Goal: Complete application form

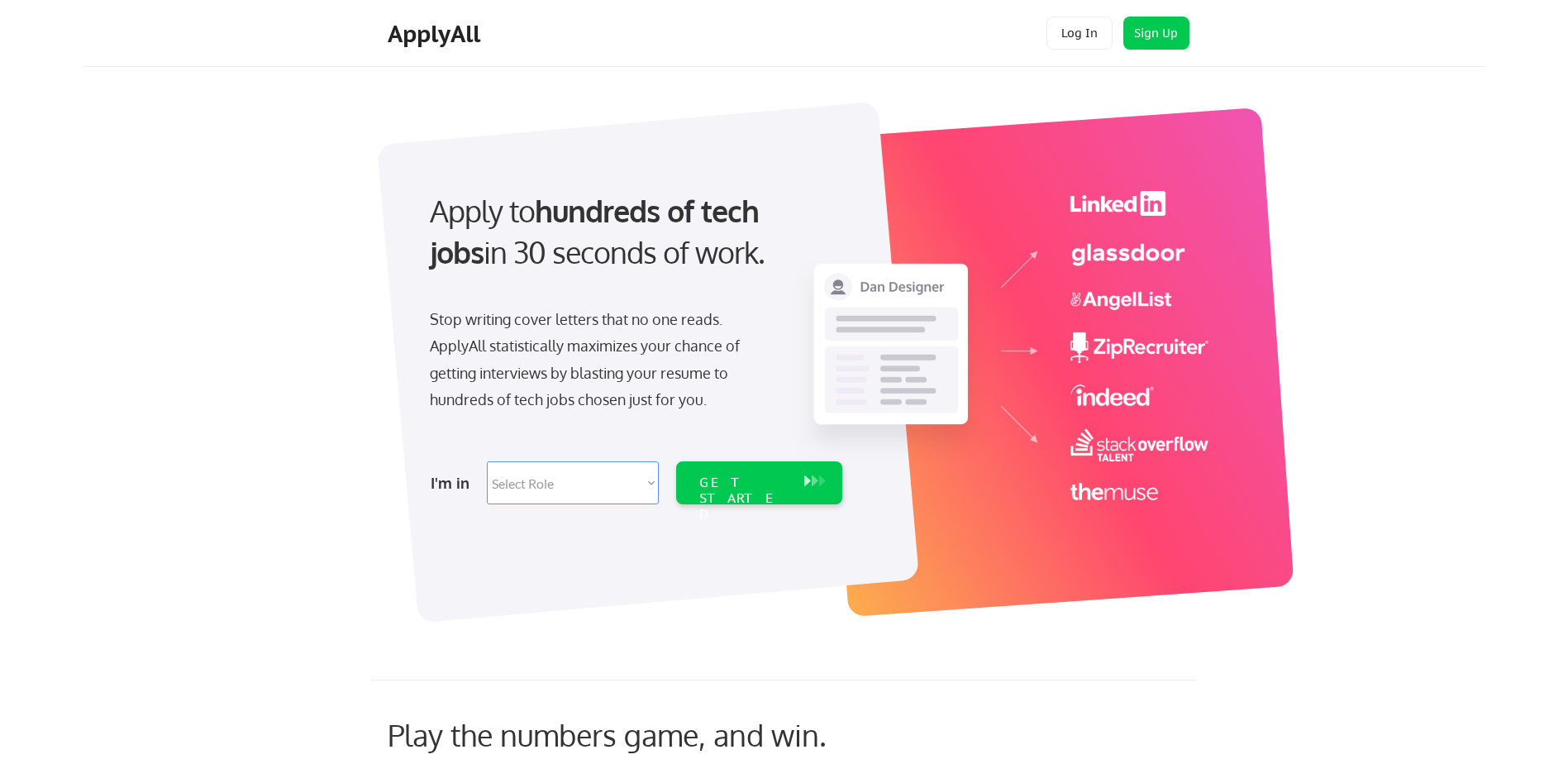
click at [567, 484] on select "Select Role Software Engineering Product Management Customer Success Sales UI/U…" at bounding box center [573, 483] width 172 height 43
select select ""hr_recruiting""
click at [487, 461] on select "Select Role Software Engineering Product Management Customer Success Sales UI/U…" at bounding box center [573, 483] width 172 height 43
select select ""hr_recruiting""
click at [732, 479] on div "GET STARTED" at bounding box center [743, 499] width 88 height 48
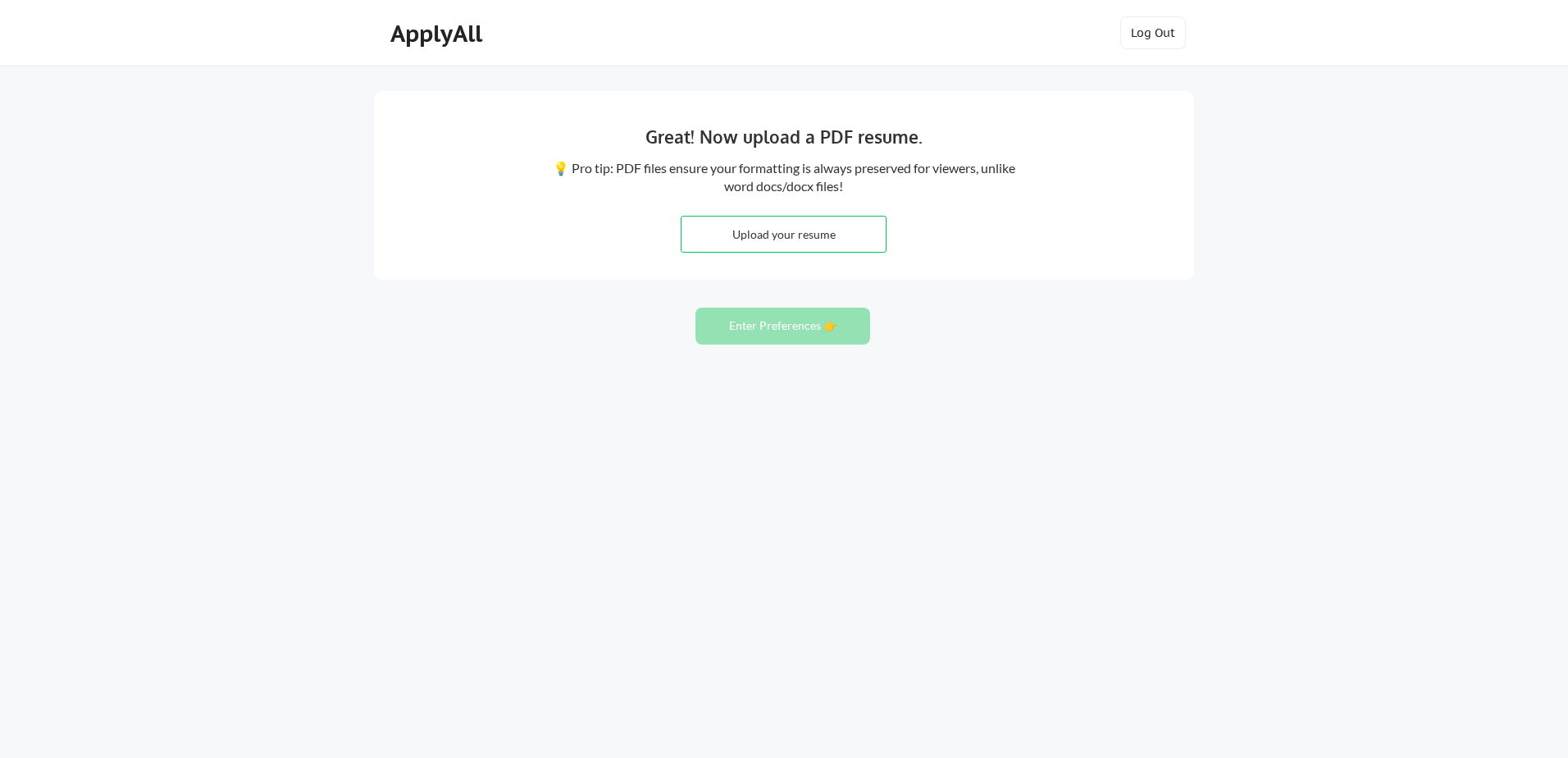
click at [818, 231] on input "file" at bounding box center [783, 234] width 204 height 36
type input "C:\fakepath\[PERSON_NAME] Updated Summary 2025.pdf"
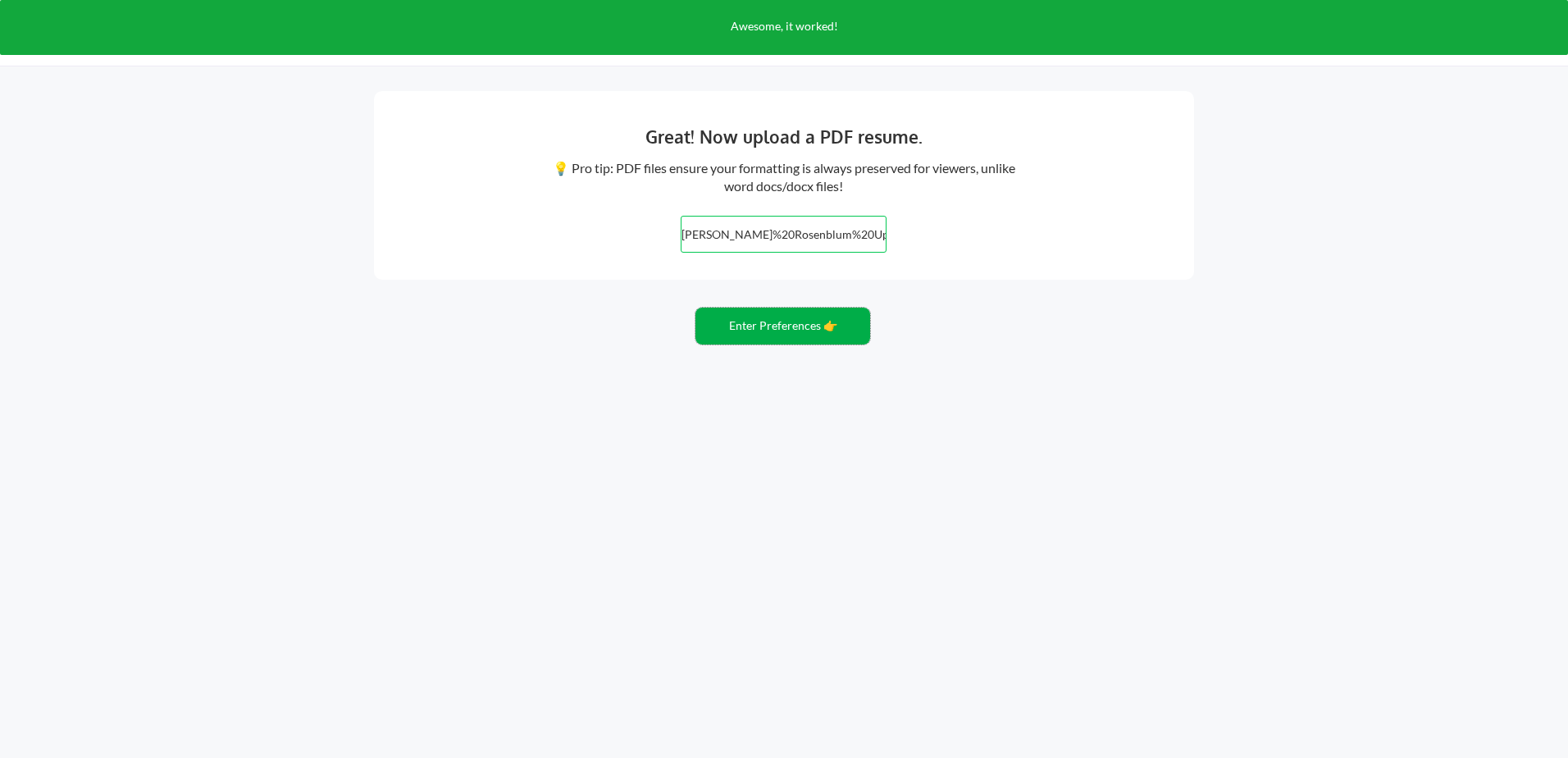
click at [772, 330] on button "Enter Preferences 👉" at bounding box center [783, 325] width 175 height 37
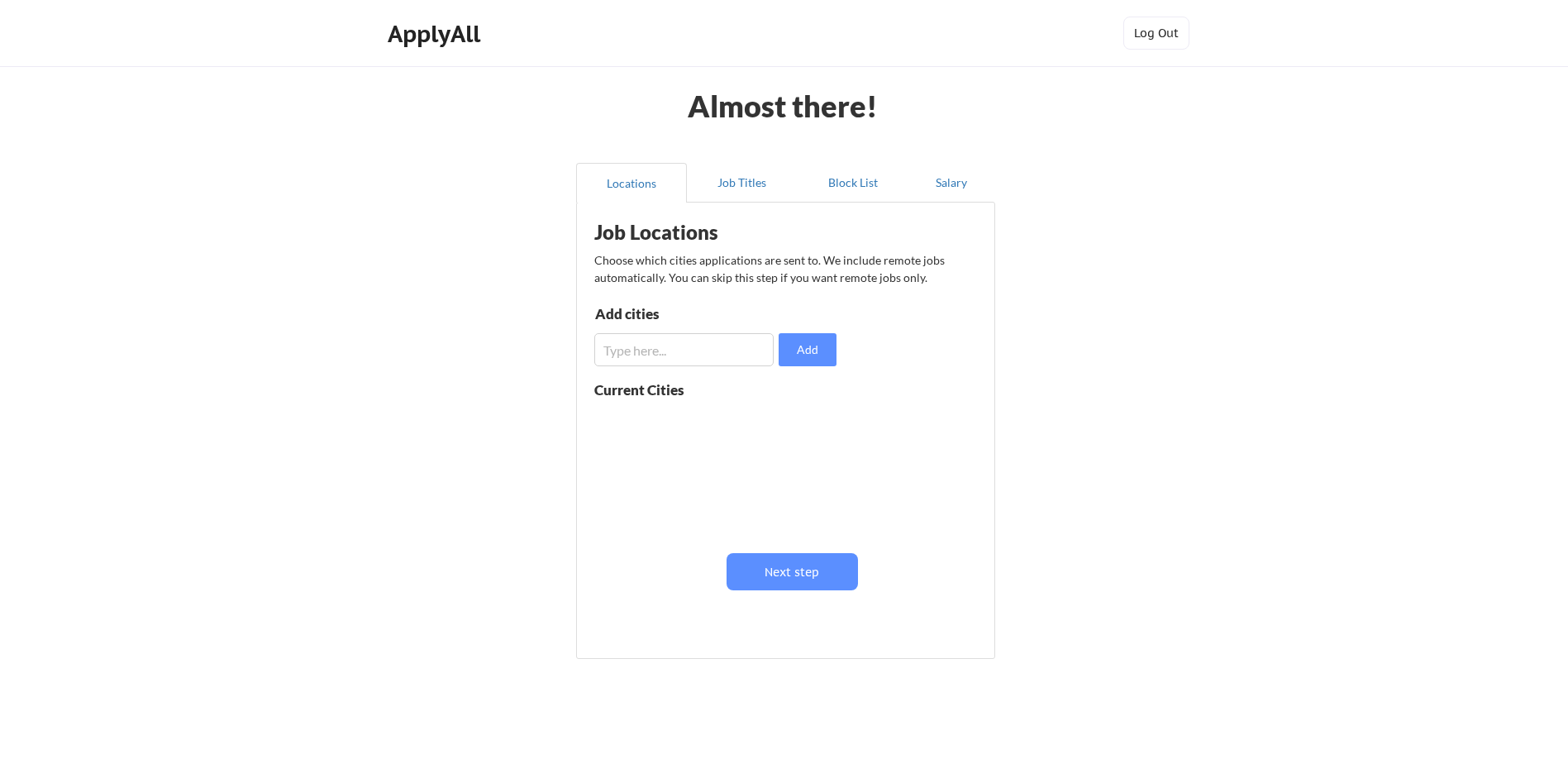
scroll to position [47, 0]
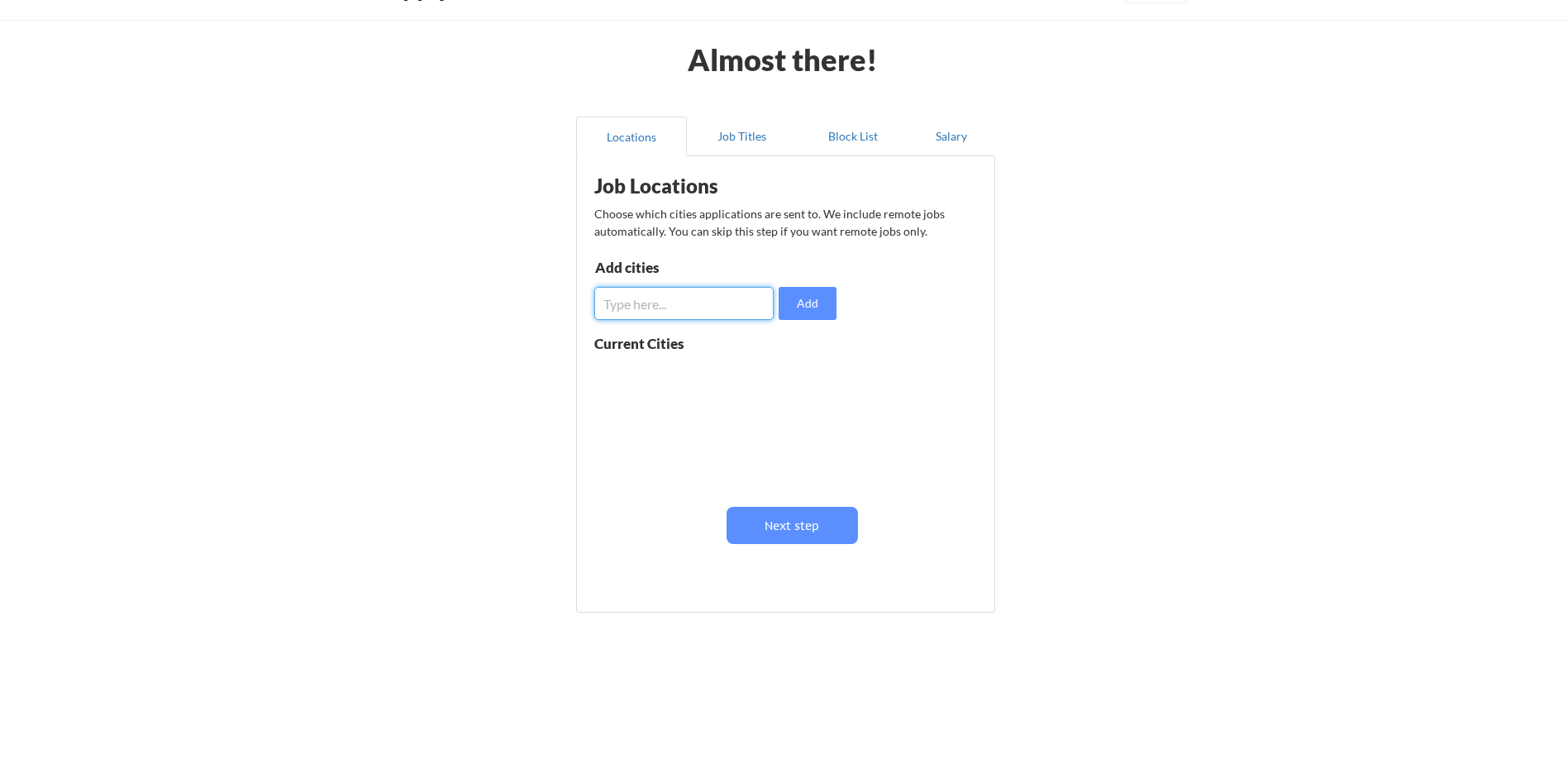
click at [629, 304] on input "input" at bounding box center [683, 304] width 179 height 33
type input "W"
type input "R"
click at [784, 533] on button "Next step" at bounding box center [792, 525] width 131 height 37
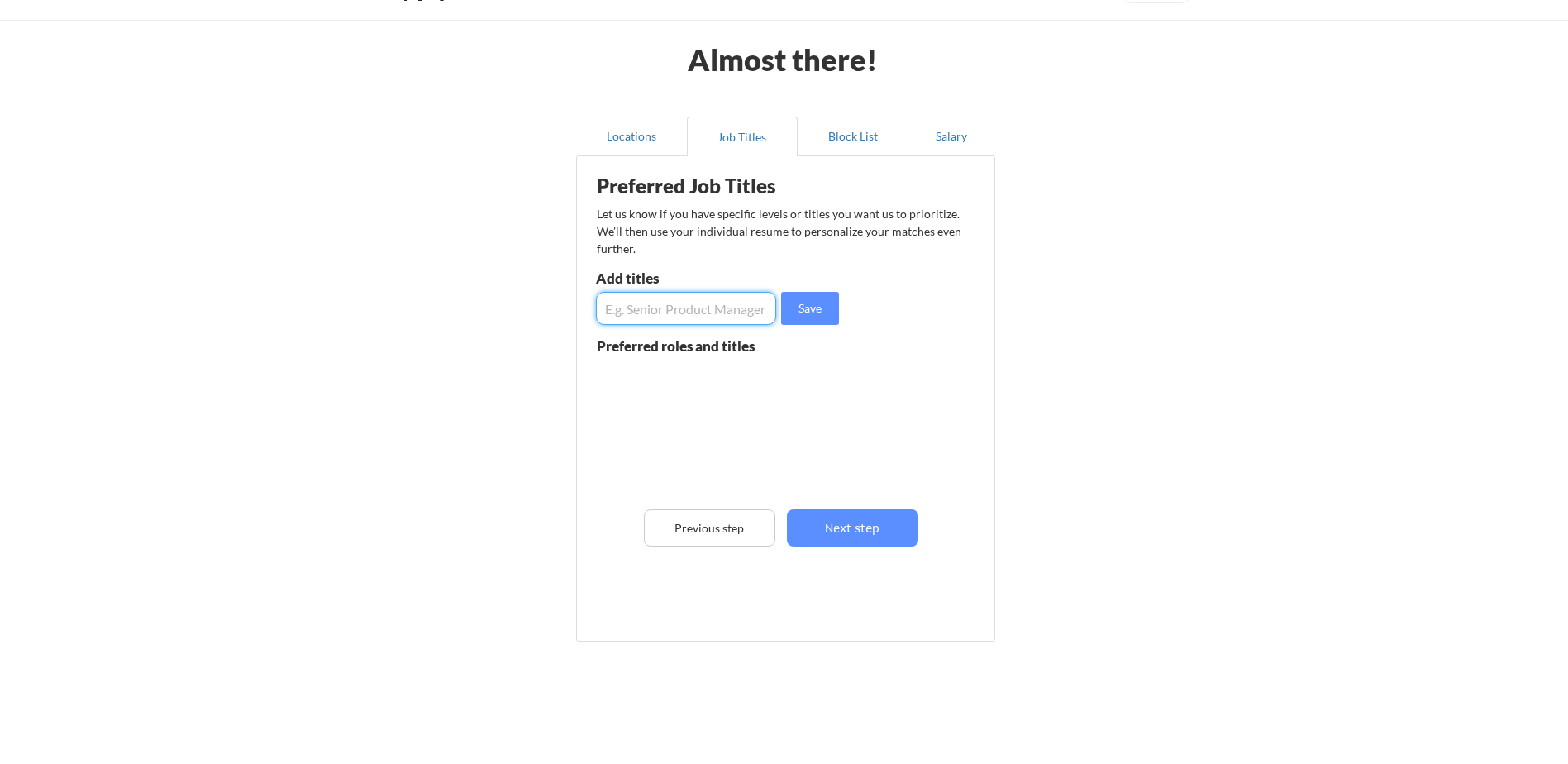
click at [630, 305] on input "input" at bounding box center [686, 309] width 180 height 33
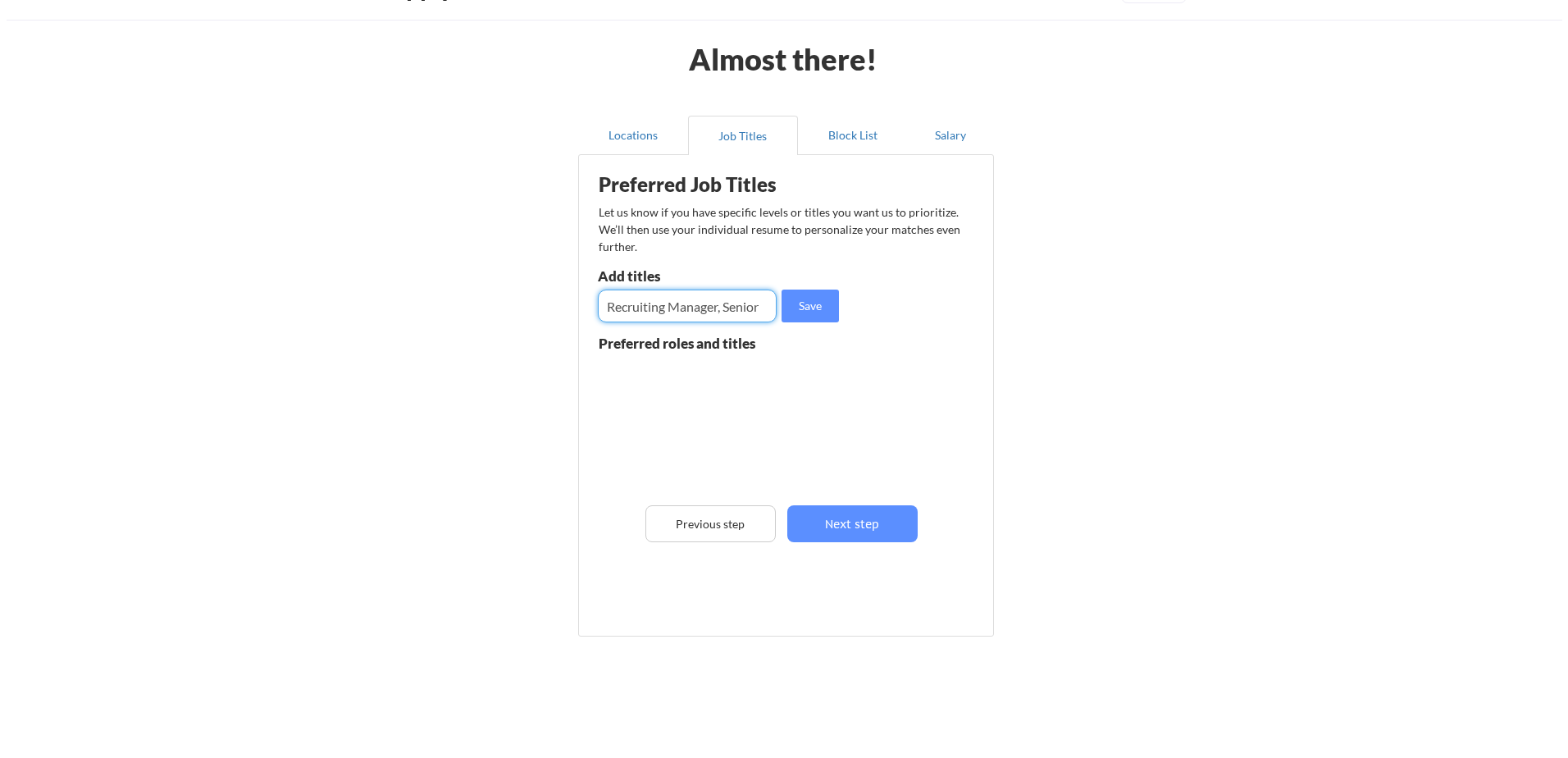
scroll to position [0, 0]
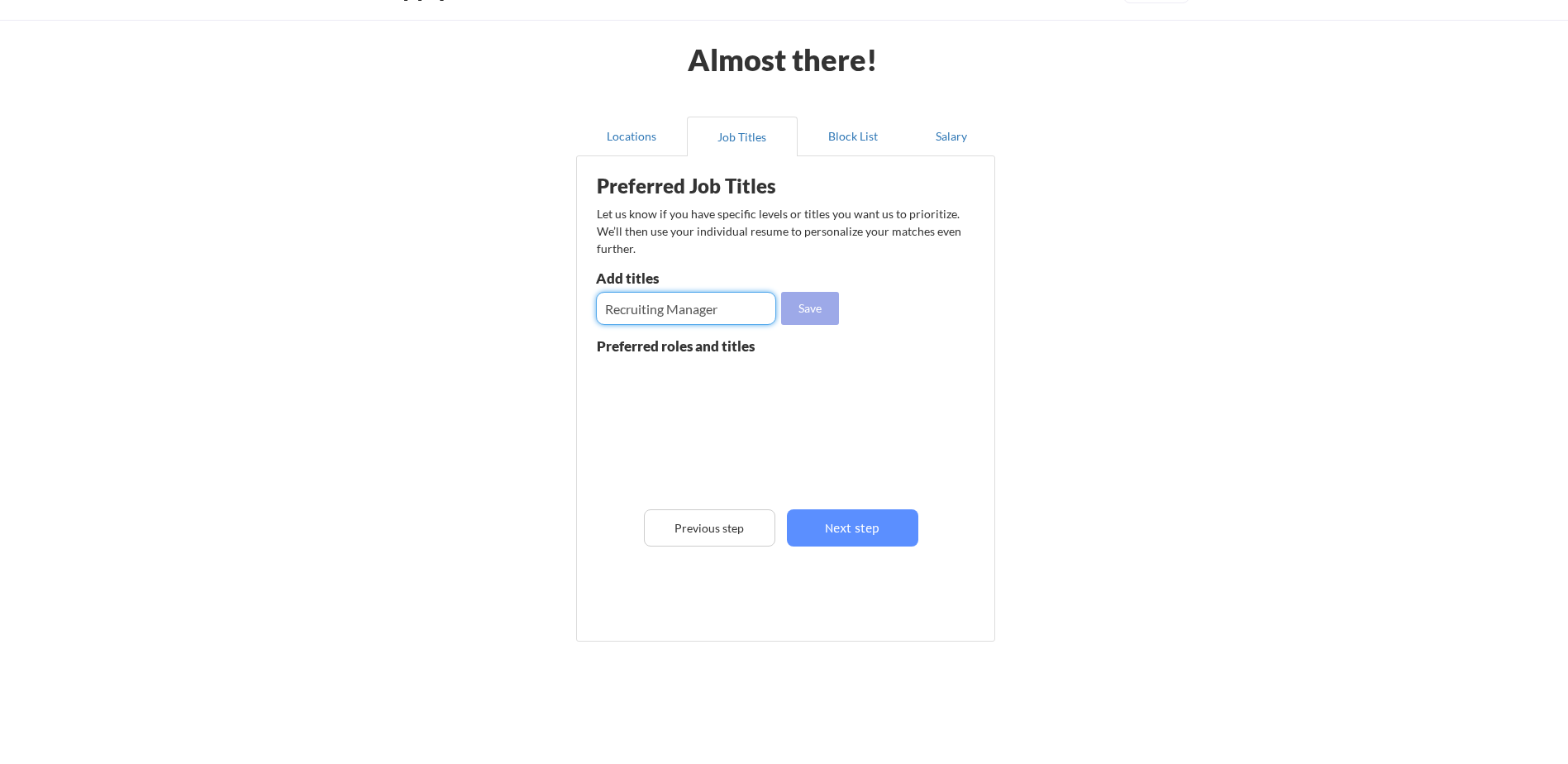
type input "Recruiting Manager"
click at [811, 309] on button "Save" at bounding box center [810, 309] width 58 height 33
click at [677, 312] on input "input" at bounding box center [686, 309] width 180 height 33
type input "Senior Recruiting Manager"
click at [819, 305] on button "Save" at bounding box center [810, 309] width 58 height 33
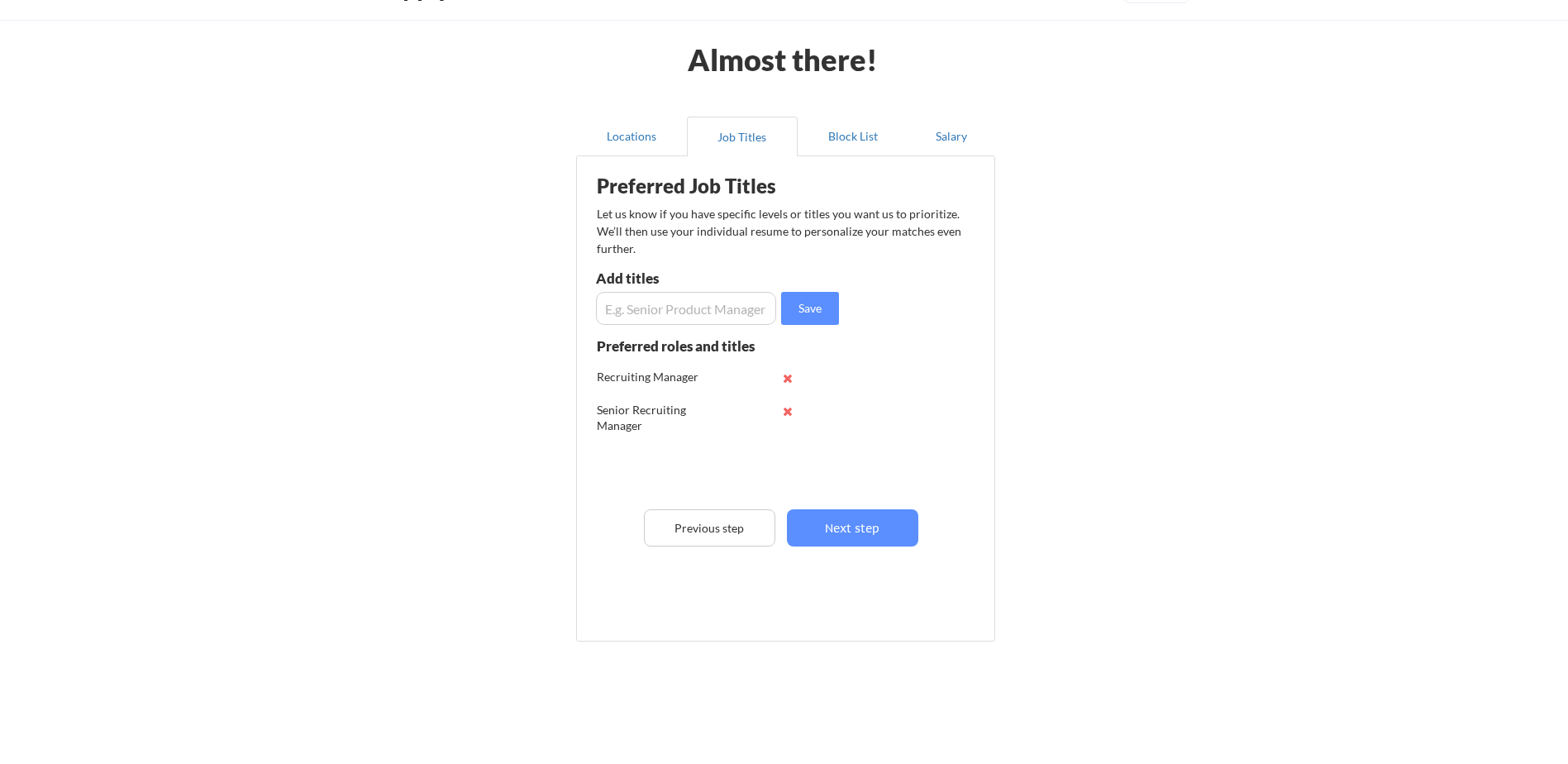
click at [636, 305] on input "input" at bounding box center [686, 309] width 180 height 33
type input "Senior Talent Advisor"
click at [806, 304] on button "Save" at bounding box center [810, 309] width 58 height 33
click at [716, 310] on input "input" at bounding box center [686, 309] width 180 height 33
type input "Senior Recruiter"
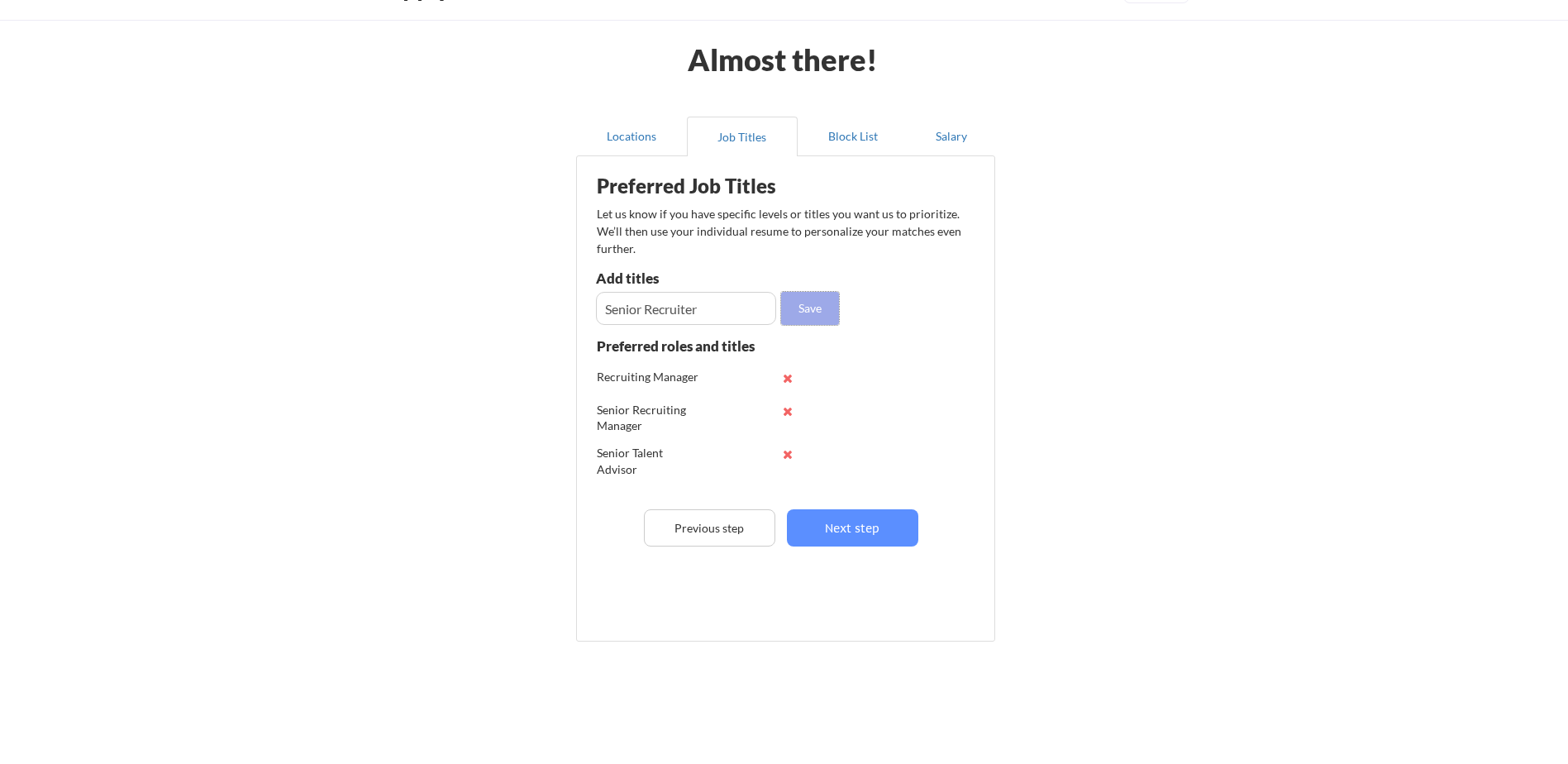
click at [825, 312] on button "Save" at bounding box center [810, 309] width 58 height 33
click at [864, 521] on button "Next step" at bounding box center [852, 528] width 131 height 37
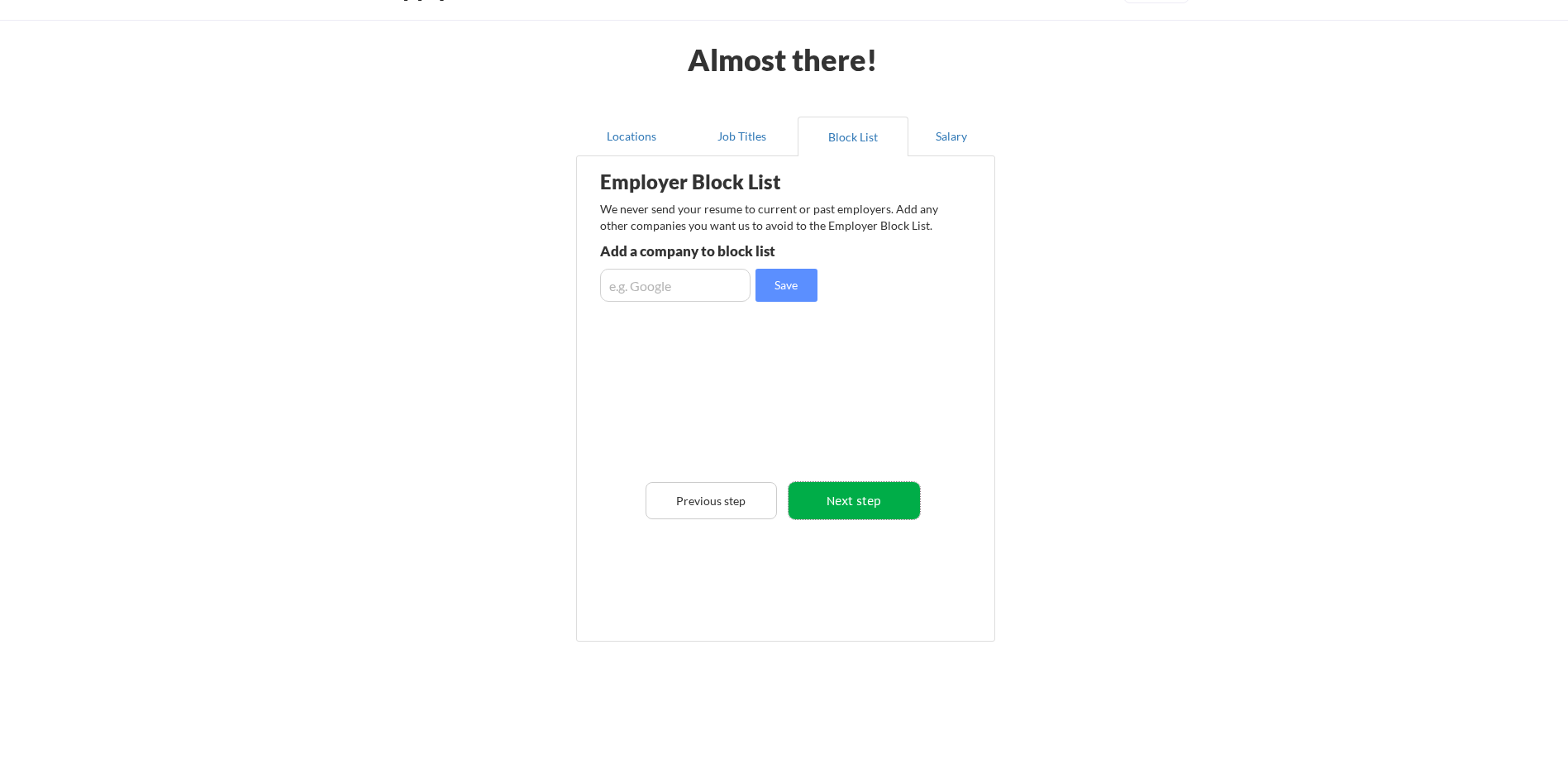
click at [851, 512] on button "Next step" at bounding box center [854, 500] width 131 height 37
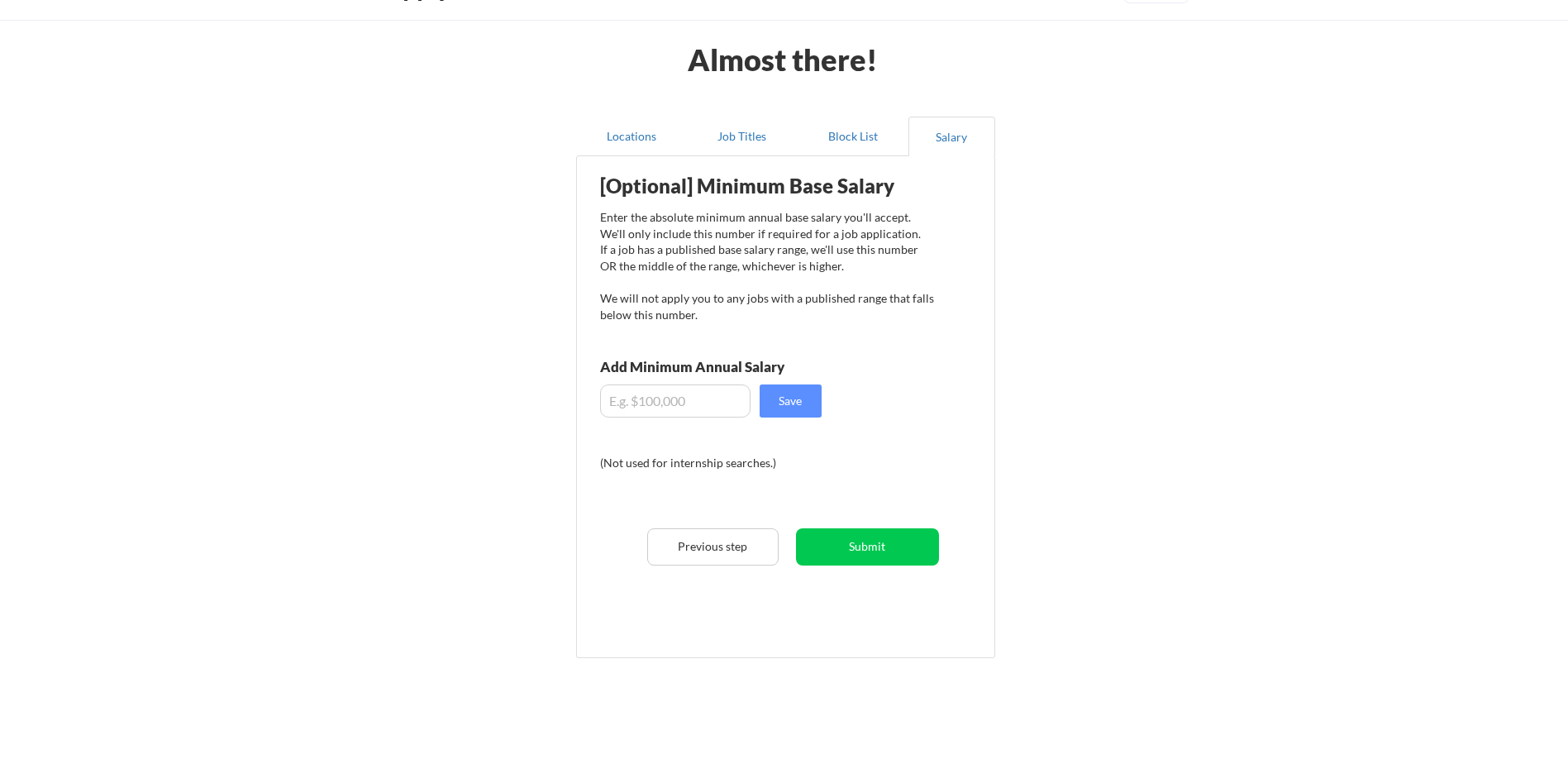
click at [643, 393] on input "input" at bounding box center [675, 401] width 151 height 33
type input "$175,000"
click at [871, 543] on button "Submit" at bounding box center [867, 547] width 143 height 37
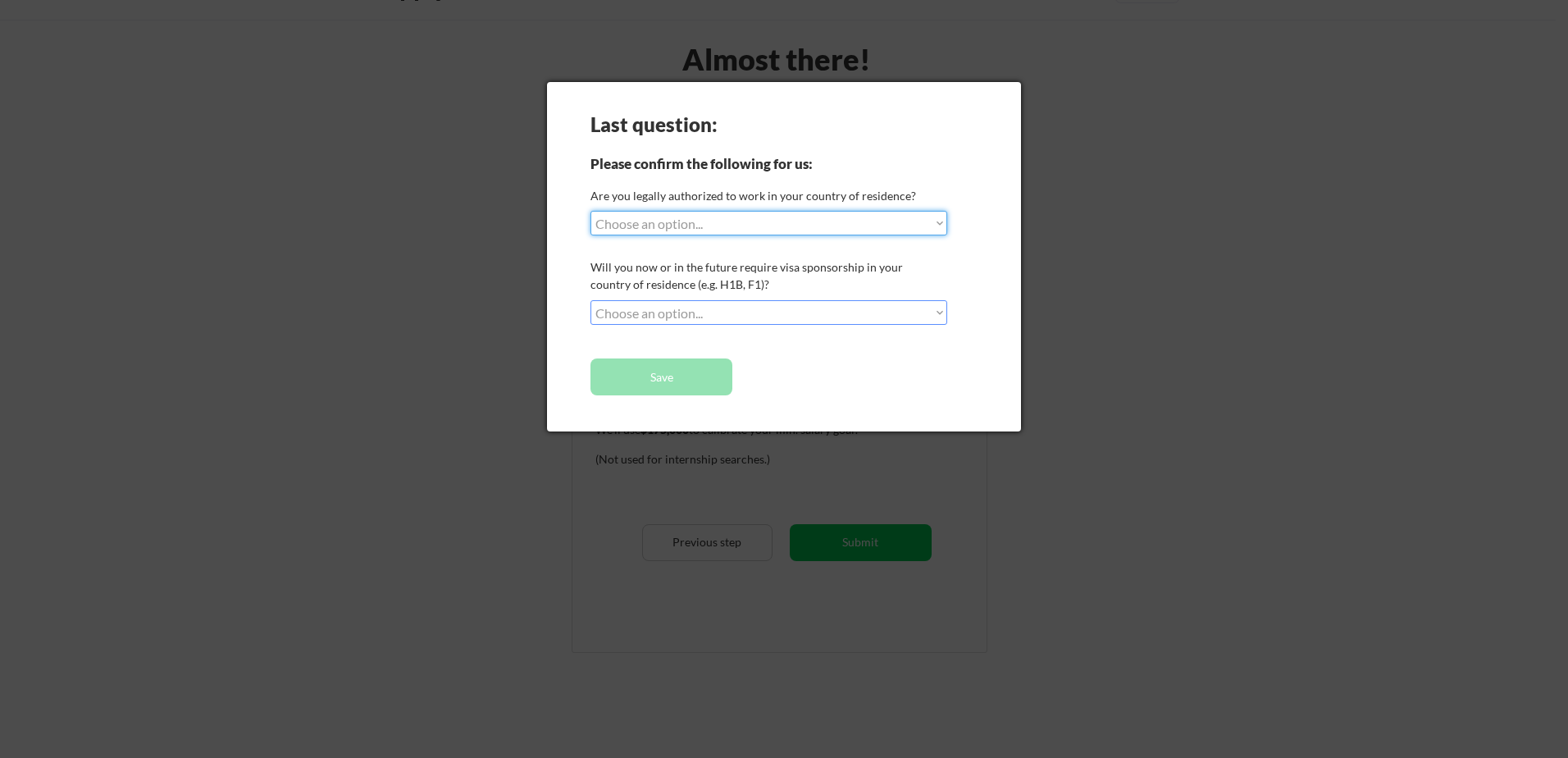
click at [678, 222] on select "Choose an option... Yes, I am a US Citizen Yes, I am a Canadian Citizen Yes, I …" at bounding box center [769, 223] width 357 height 25
select select ""yes__i_am_a_us_citizen""
click at [590, 211] on select "Choose an option... Yes, I am a US Citizen Yes, I am a Canadian Citizen Yes, I …" at bounding box center [769, 223] width 357 height 25
click at [737, 302] on select "Choose an option... No, I will not need sponsorship Yes, I will need sponsorship" at bounding box center [769, 312] width 357 height 25
select select ""no__i_will_not_need_sponsorship""
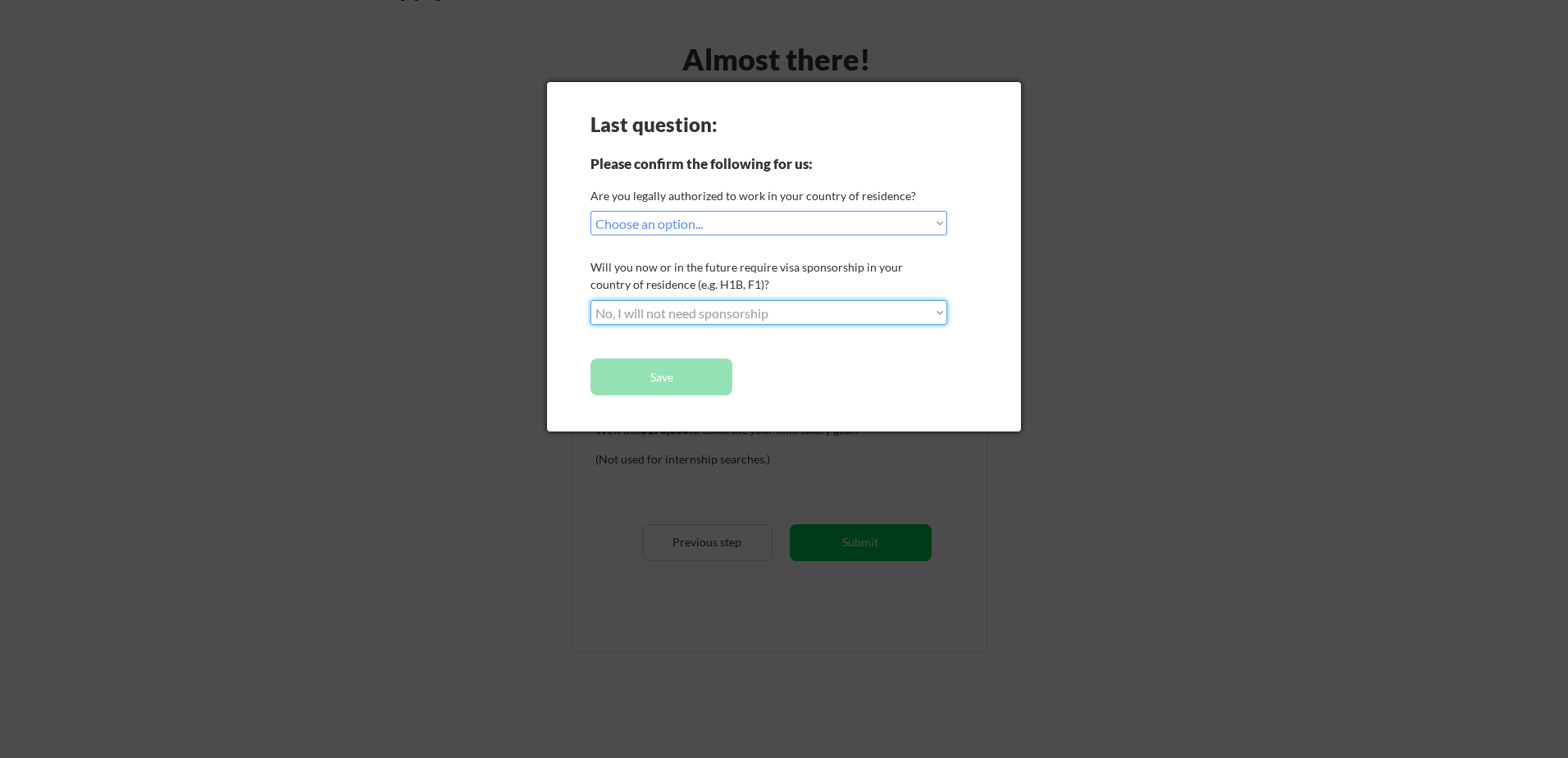
click at [590, 300] on select "Choose an option... No, I will not need sponsorship Yes, I will need sponsorship" at bounding box center [769, 312] width 357 height 25
click at [694, 367] on button "Save" at bounding box center [661, 377] width 142 height 37
